Goal: Navigation & Orientation: Find specific page/section

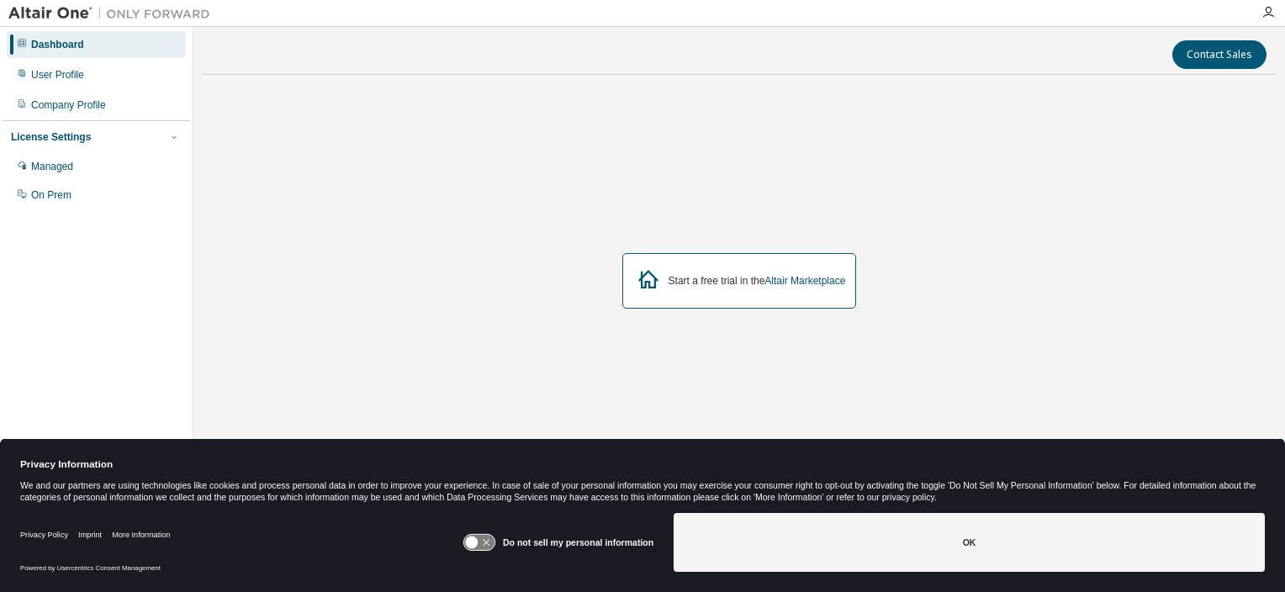
click at [485, 541] on icon at bounding box center [478, 543] width 31 height 16
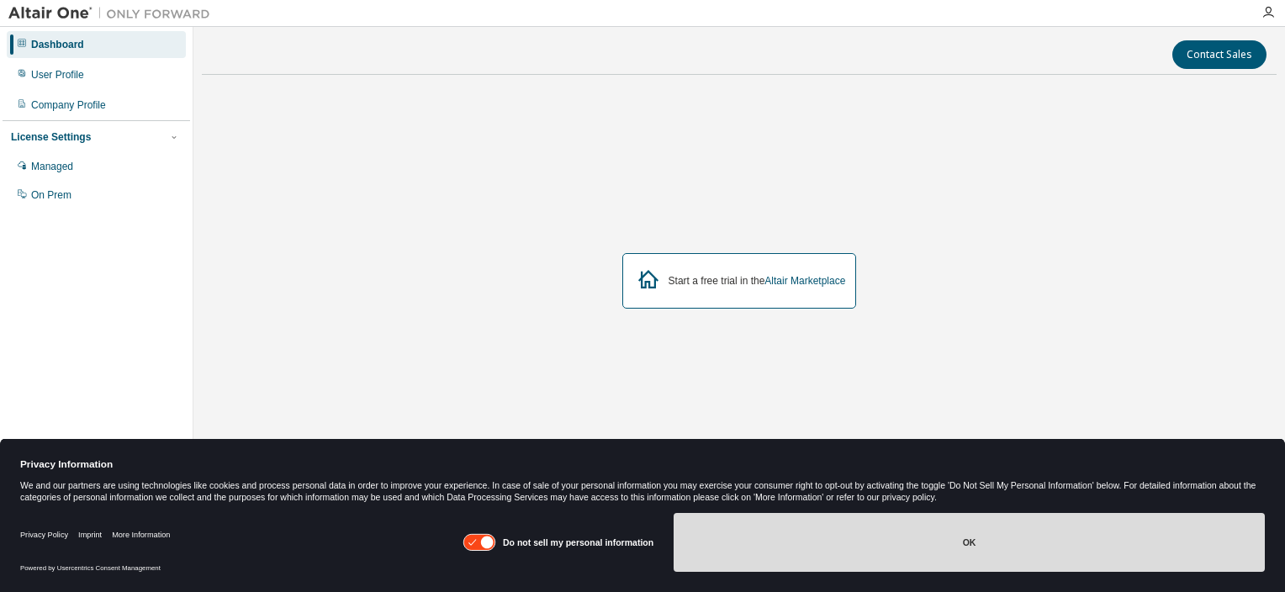
click at [952, 551] on button "OK" at bounding box center [968, 542] width 591 height 59
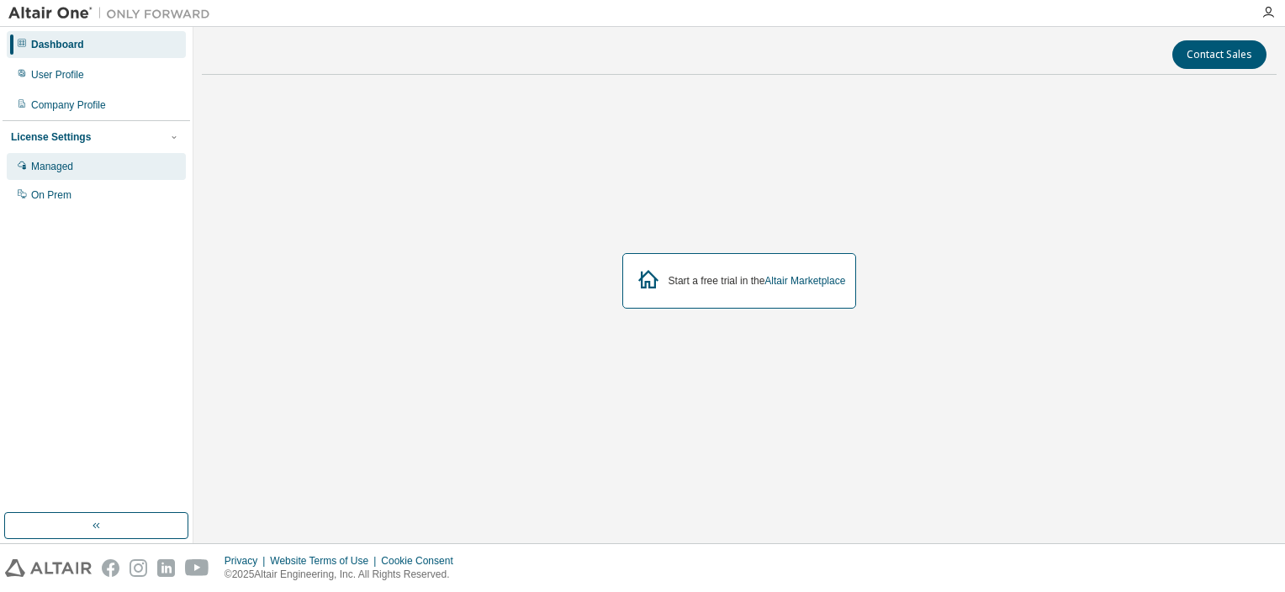
click at [74, 167] on div "Managed" at bounding box center [96, 166] width 179 height 27
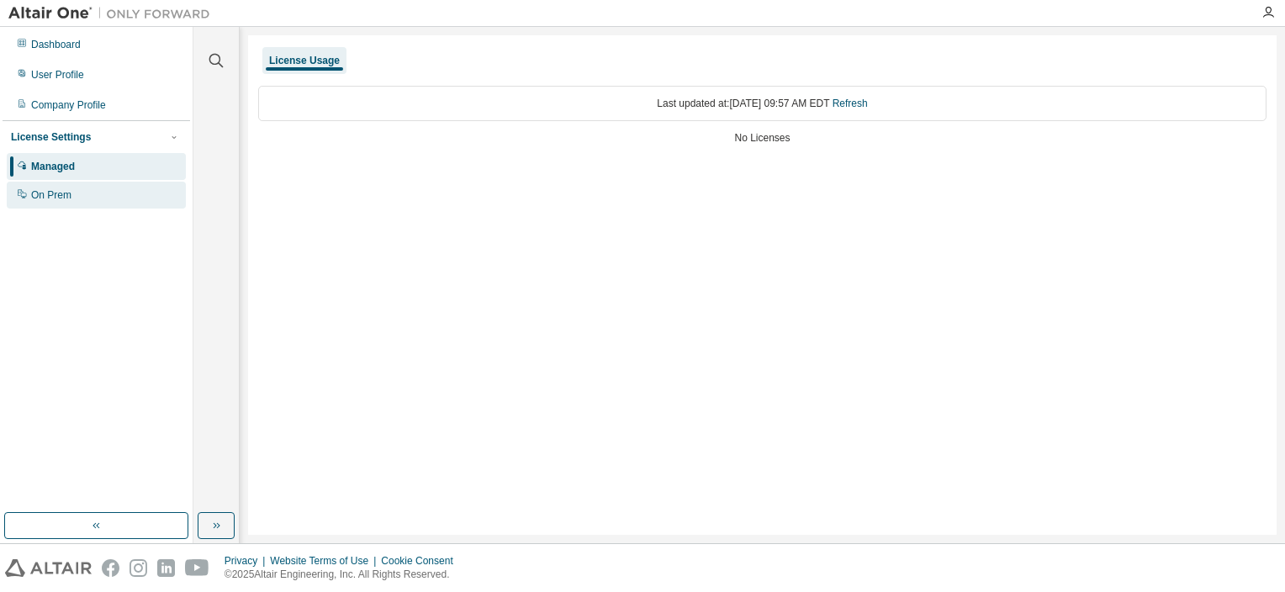
click at [57, 193] on div "On Prem" at bounding box center [51, 194] width 40 height 13
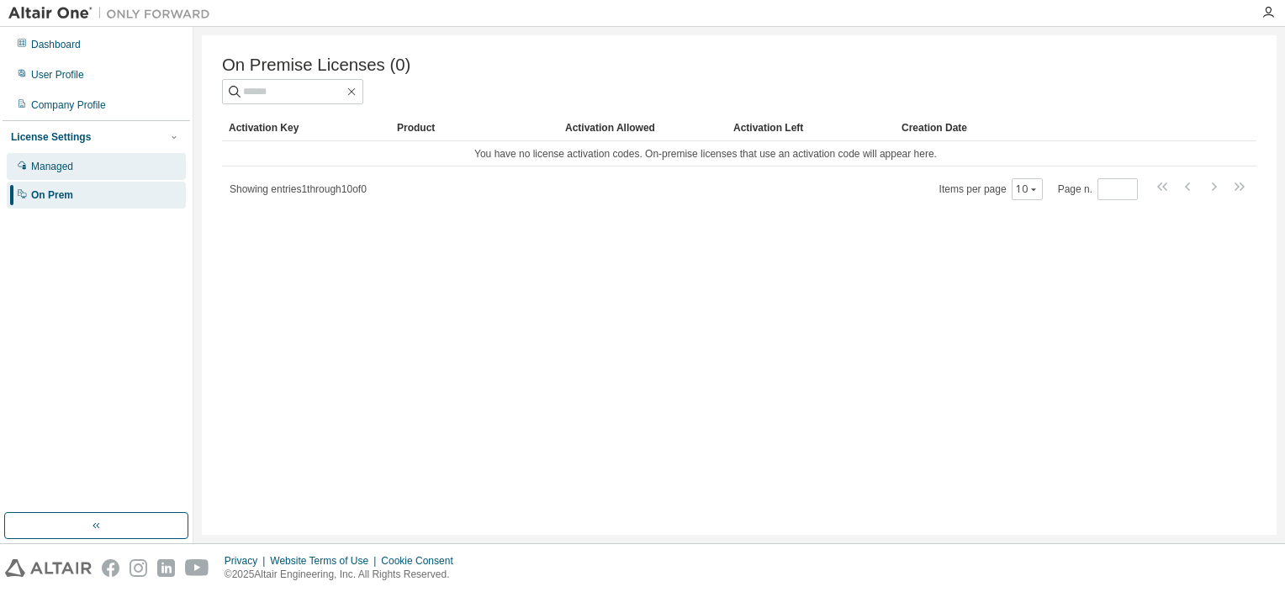
click at [65, 164] on div "Managed" at bounding box center [52, 166] width 42 height 13
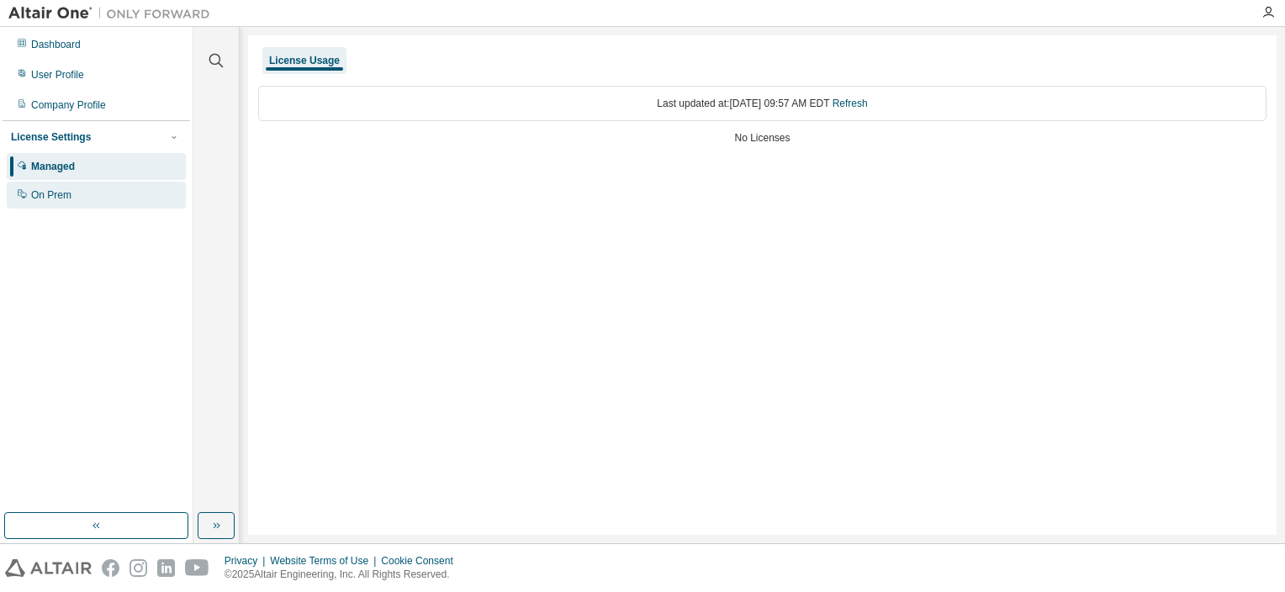
click at [59, 202] on div "On Prem" at bounding box center [51, 194] width 40 height 13
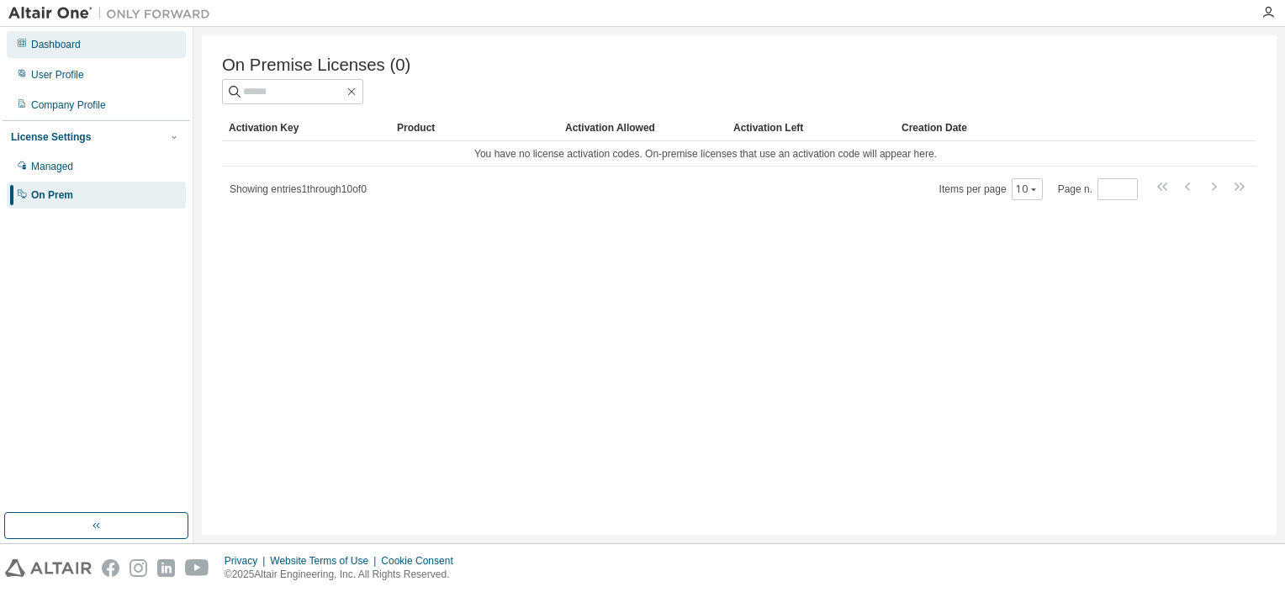
click at [77, 46] on div "Dashboard" at bounding box center [56, 44] width 50 height 13
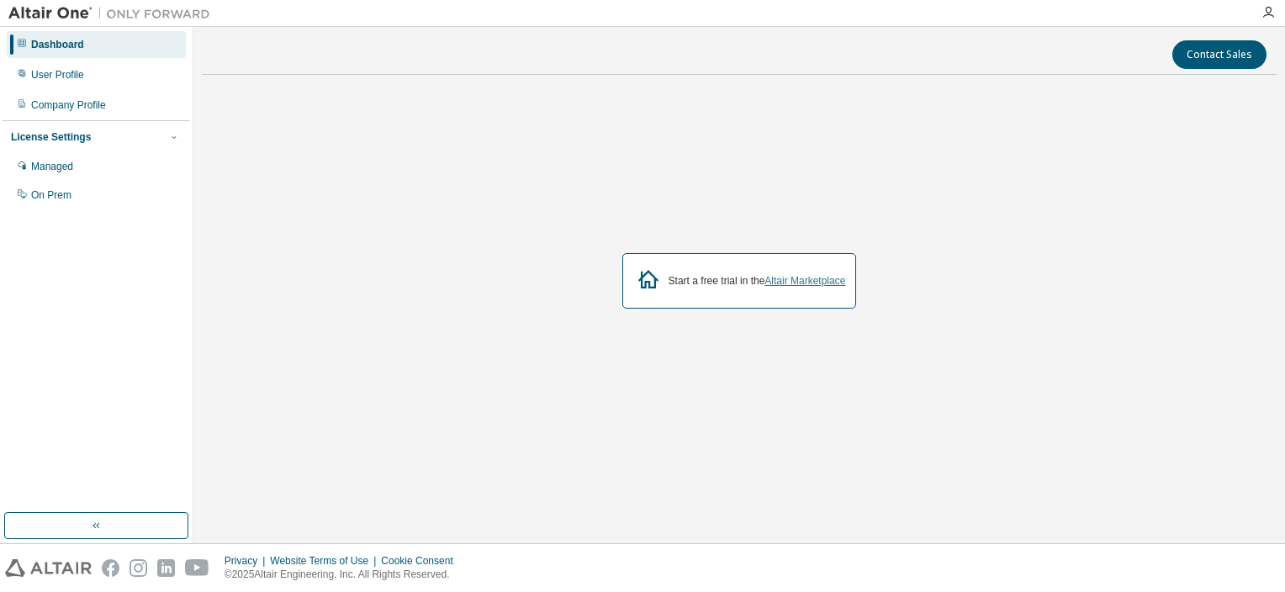
click at [811, 282] on link "Altair Marketplace" at bounding box center [804, 281] width 81 height 12
